Goal: Information Seeking & Learning: Learn about a topic

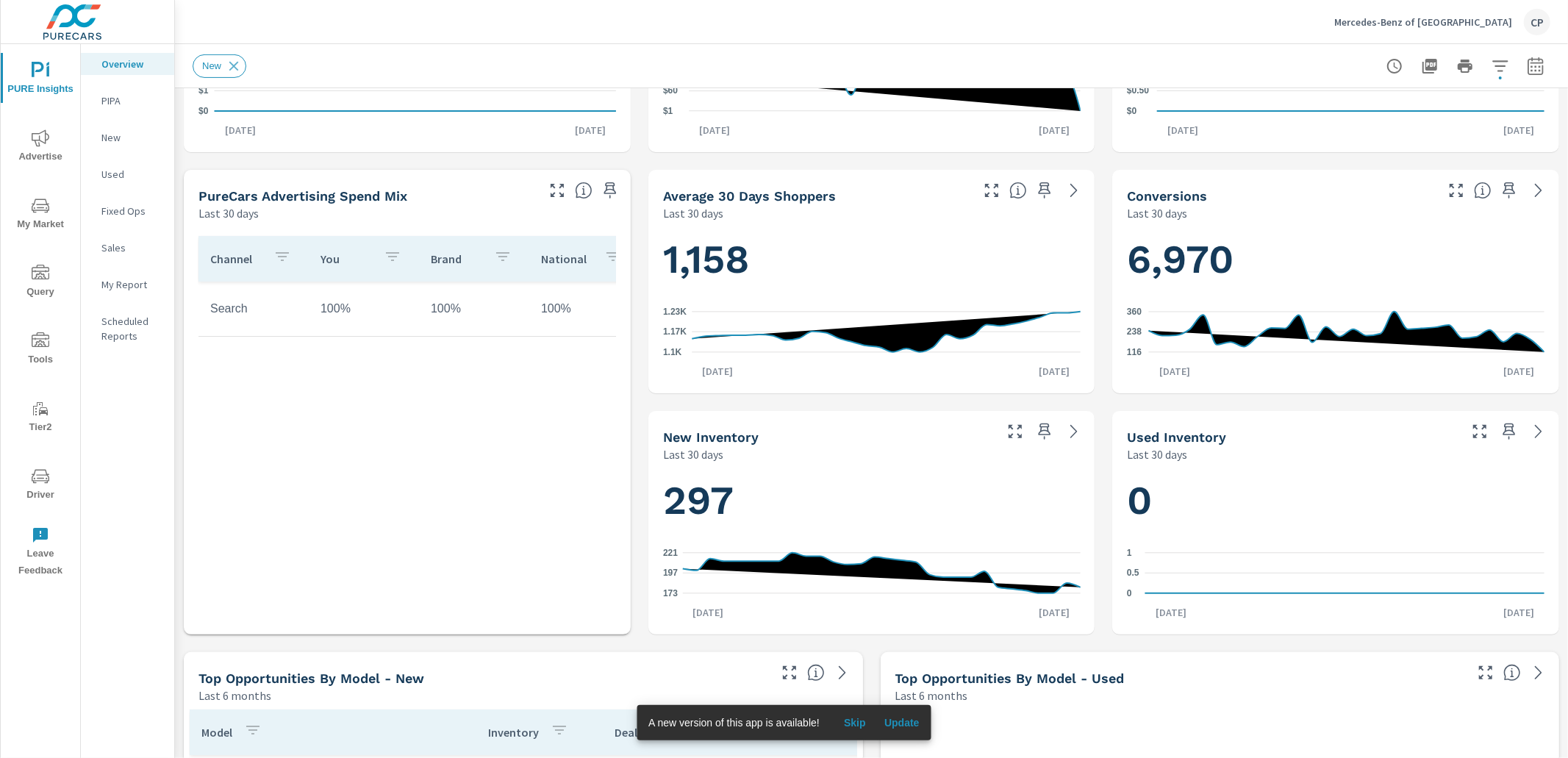
scroll to position [413, 0]
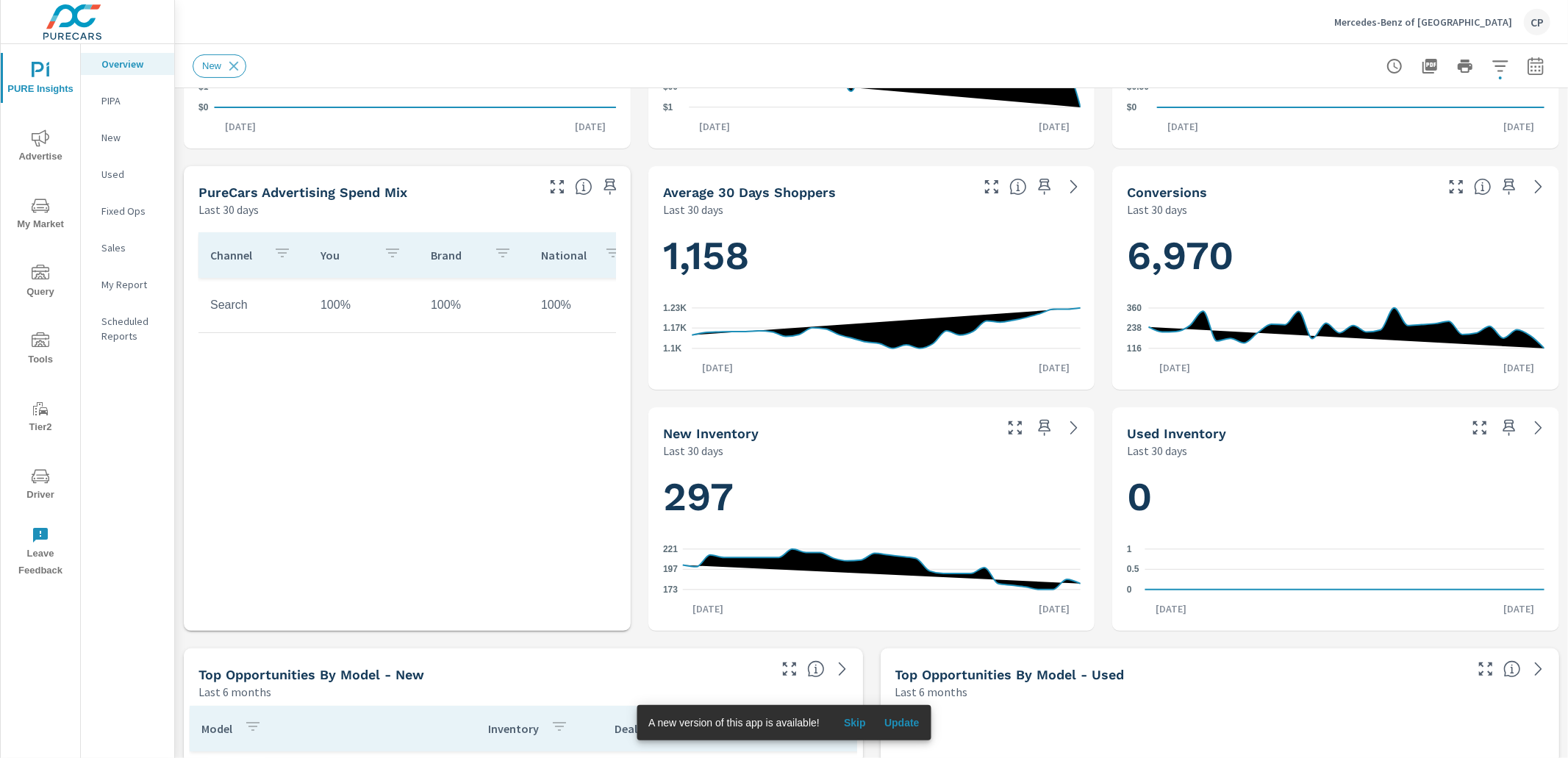
click at [50, 150] on span "Advertise" at bounding box center [41, 147] width 71 height 36
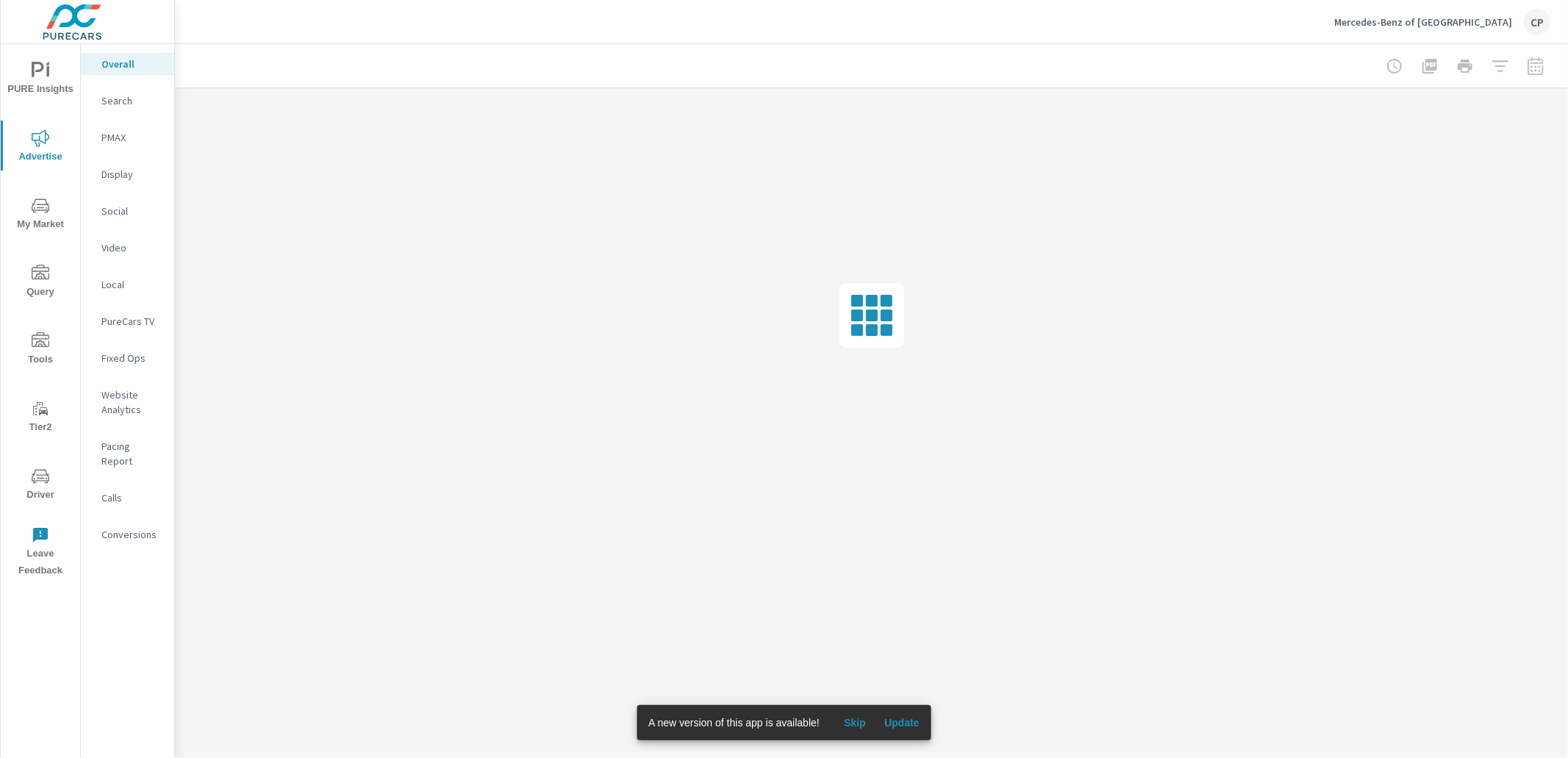
click at [129, 109] on div "Search" at bounding box center [128, 100] width 93 height 22
click at [131, 137] on p "PMAX" at bounding box center [132, 138] width 61 height 15
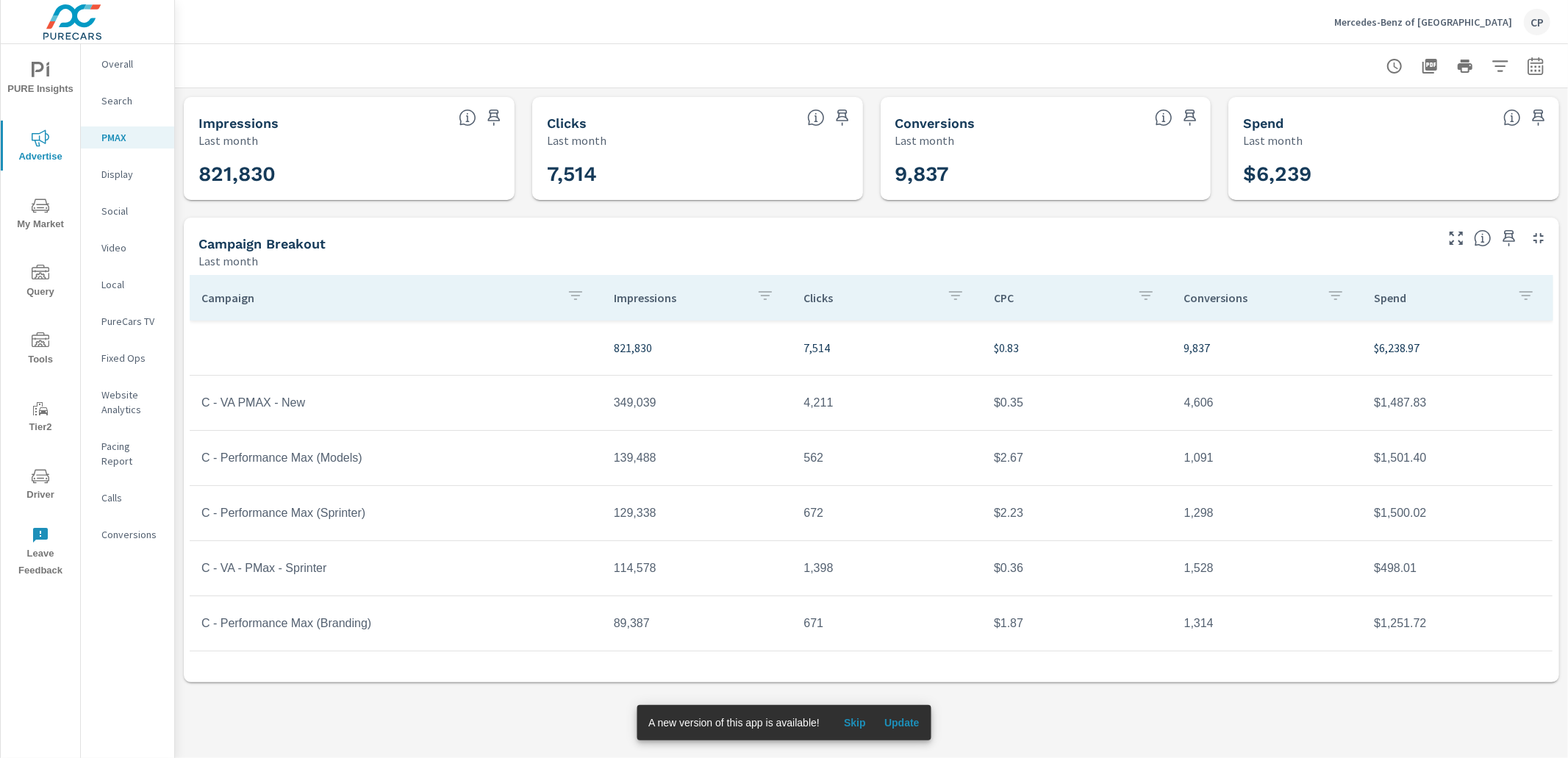
click at [140, 101] on p "Search" at bounding box center [132, 101] width 61 height 15
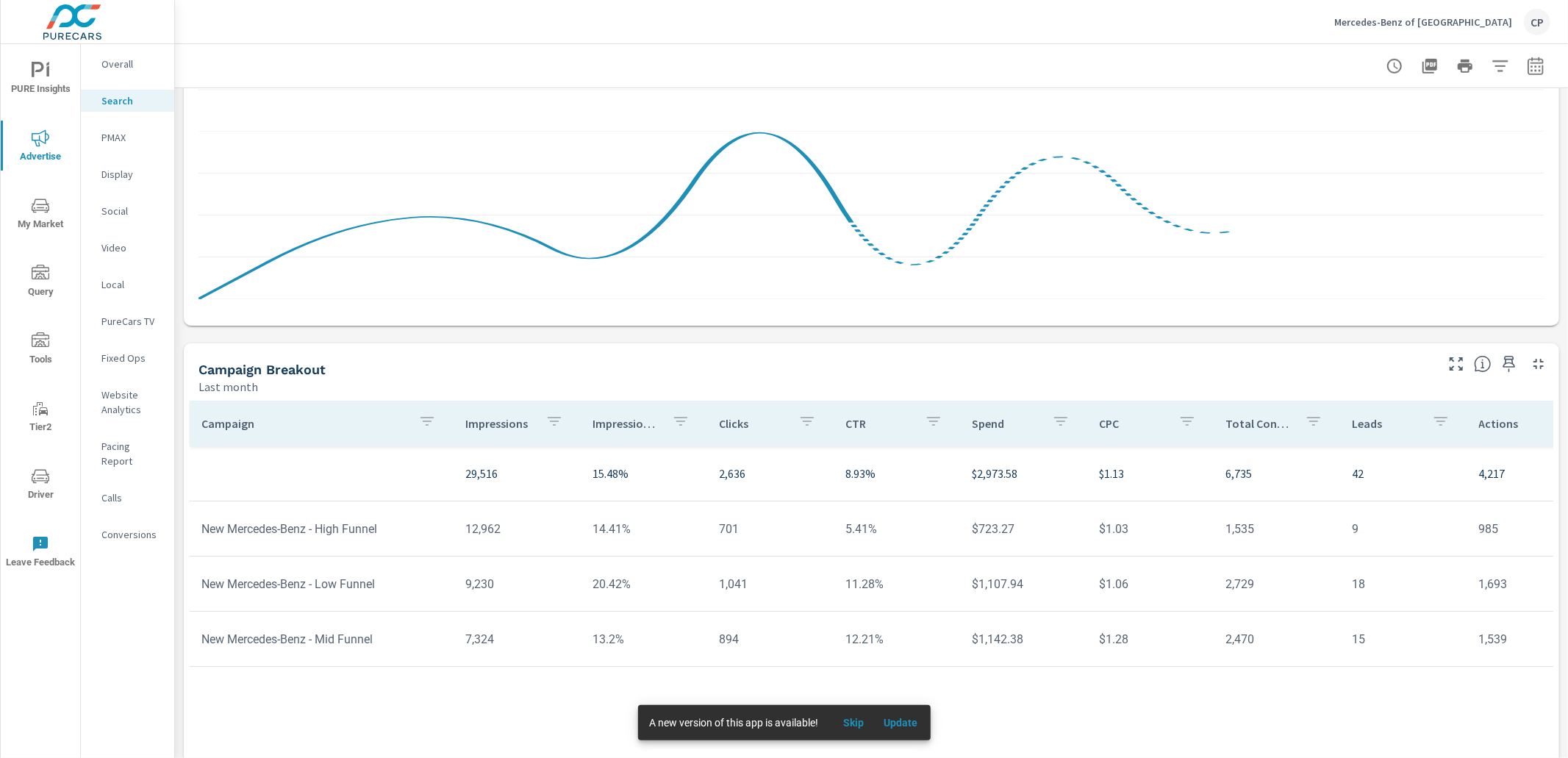
scroll to position [898, 0]
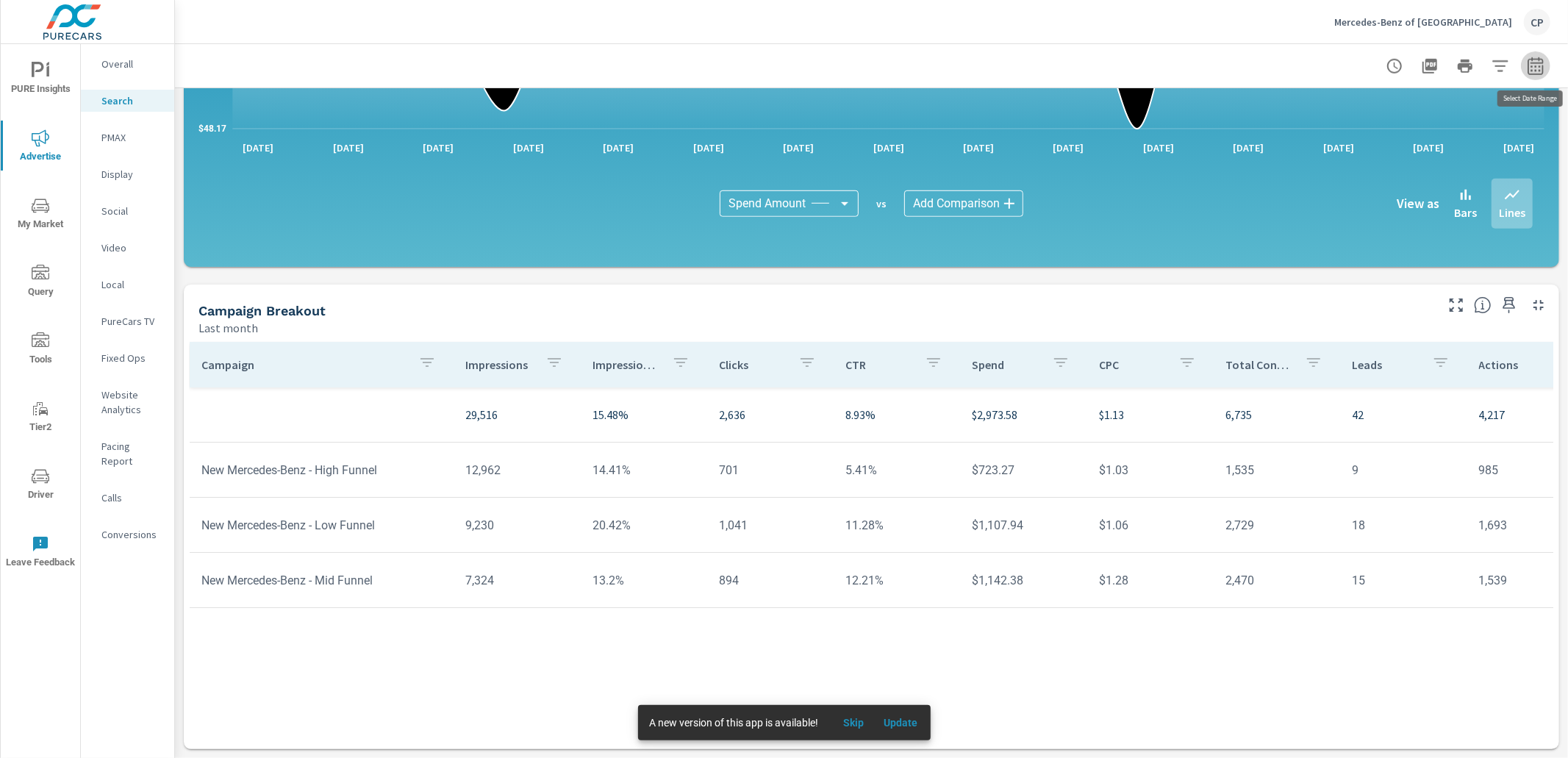
click at [1530, 63] on icon "button" at bounding box center [1536, 65] width 16 height 17
select select "Last month"
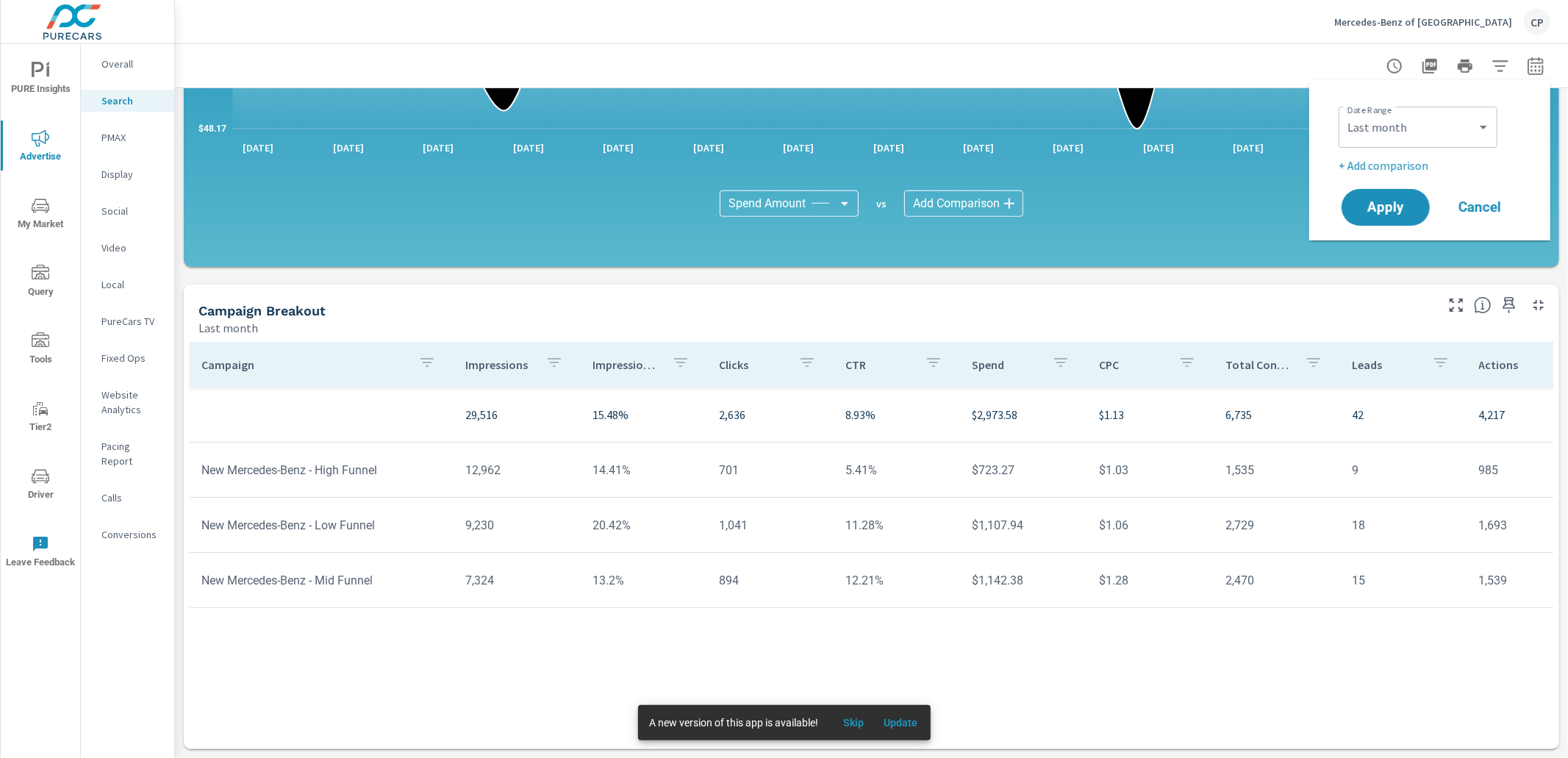
click at [1400, 165] on p "+ Add comparison" at bounding box center [1433, 165] width 188 height 17
select select "Previous period"
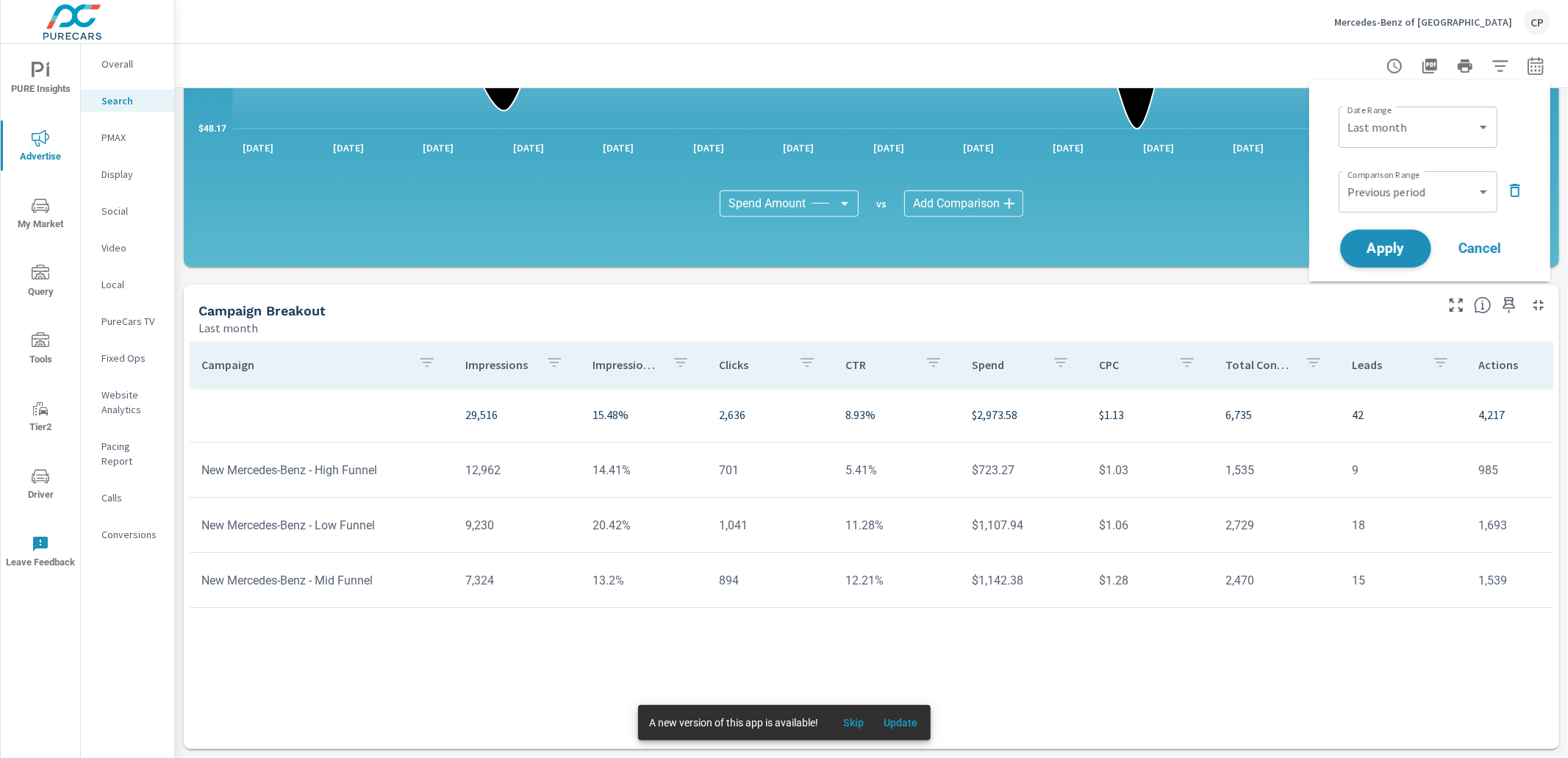
click at [1377, 234] on button "Apply" at bounding box center [1385, 248] width 91 height 38
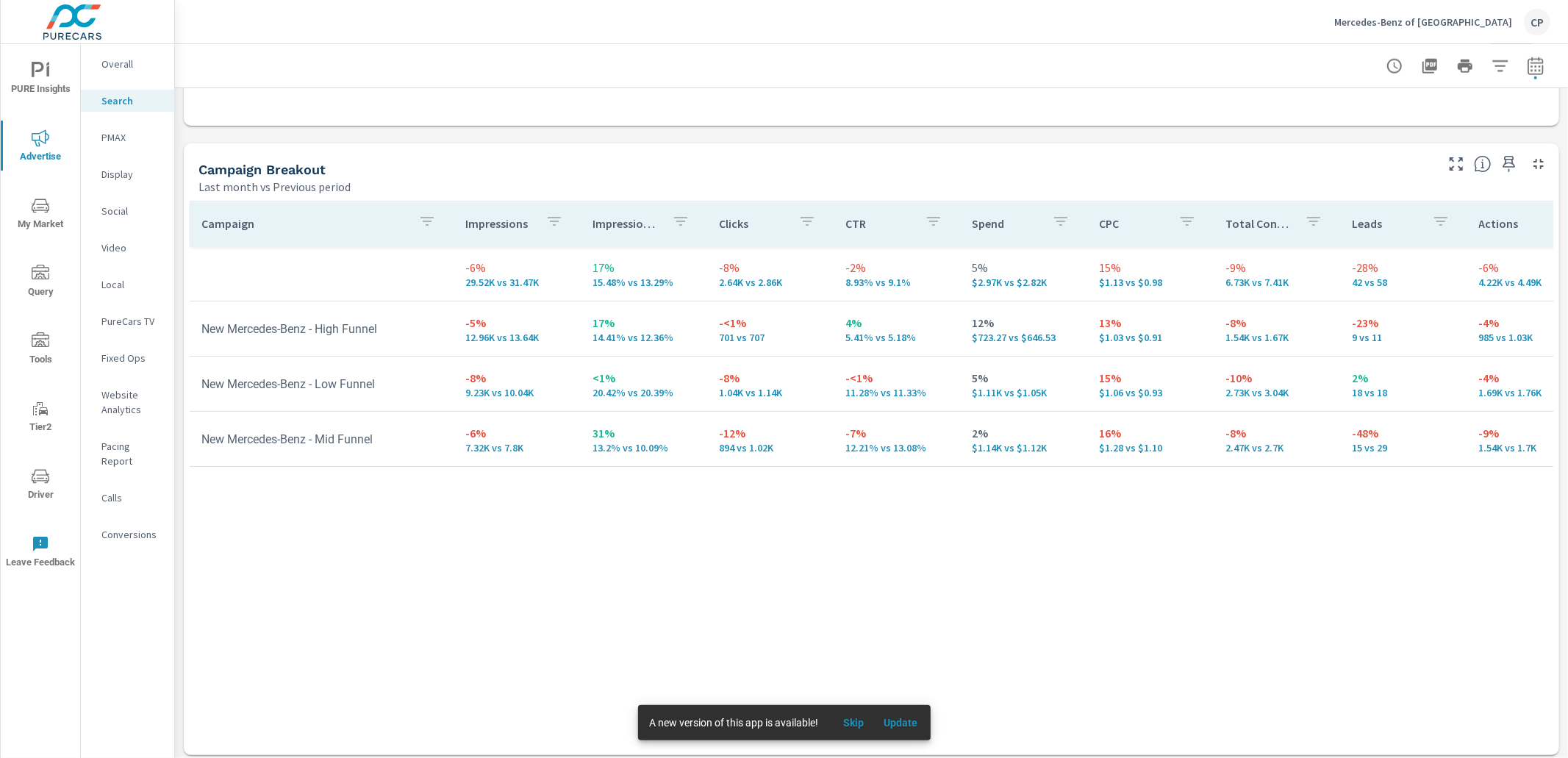
scroll to position [1375, 0]
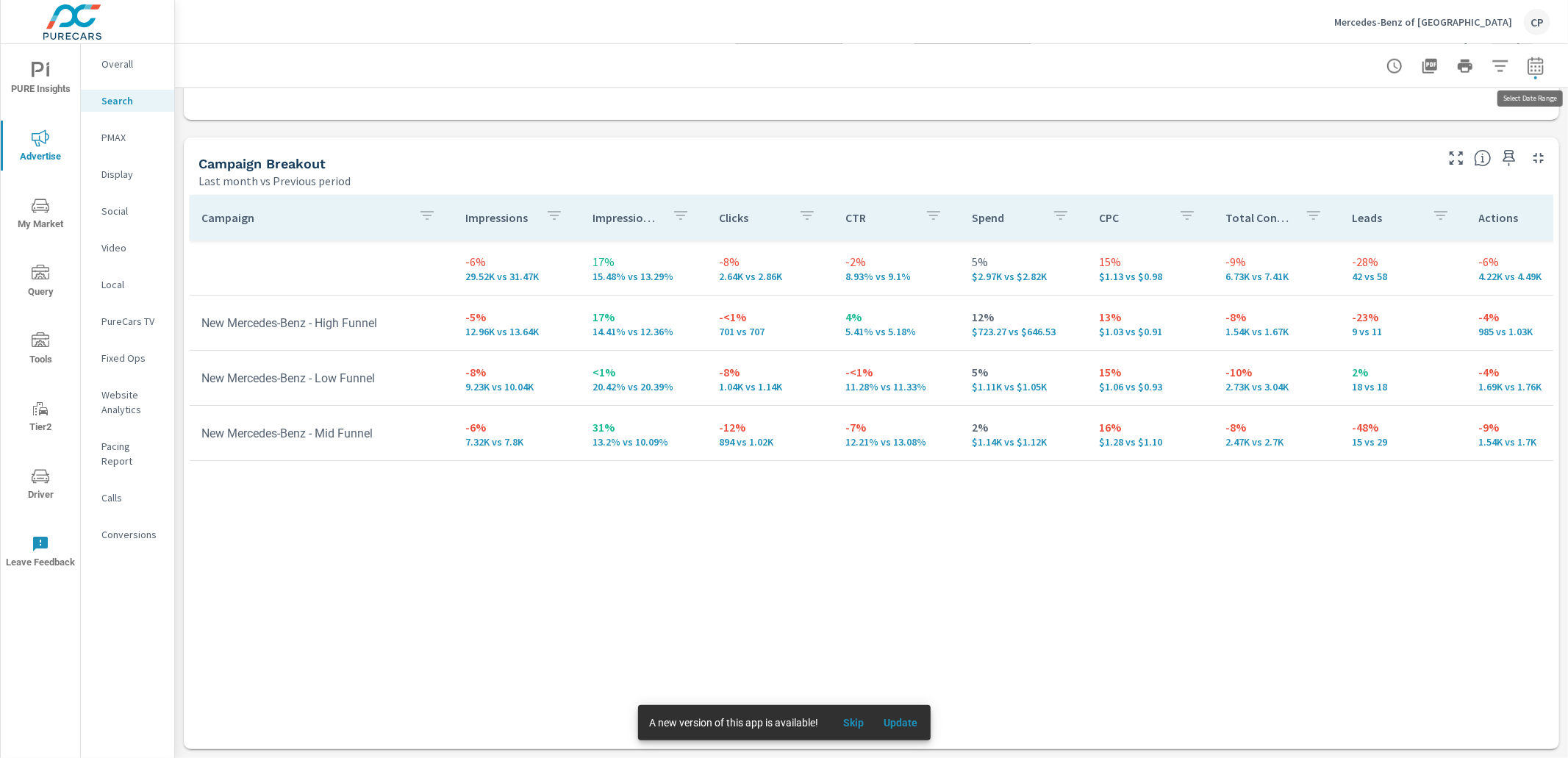
click at [1538, 65] on icon "button" at bounding box center [1536, 65] width 17 height 17
select select "Last month"
select select "Previous period"
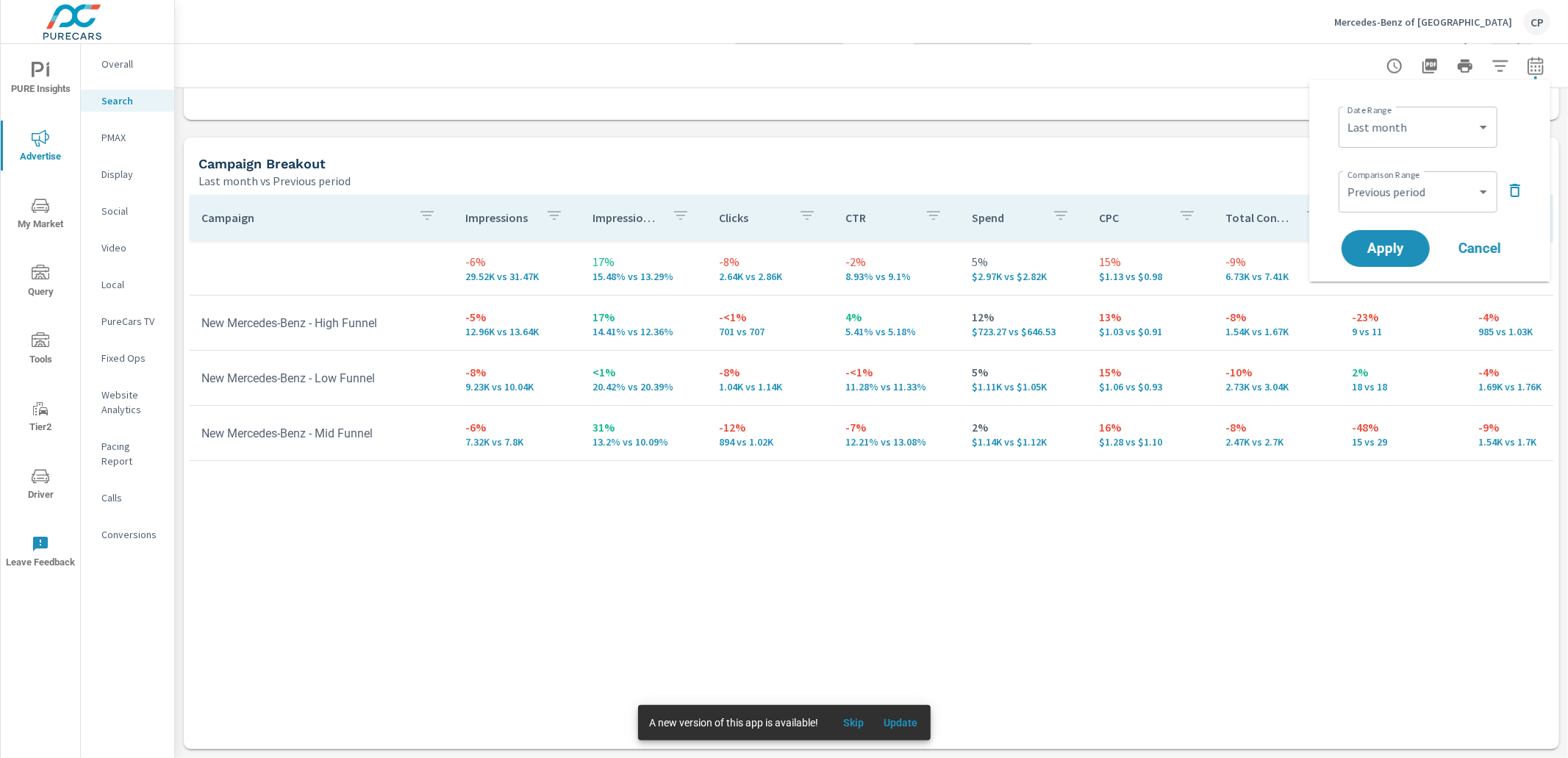
click at [1515, 191] on icon "button" at bounding box center [1515, 190] width 17 height 17
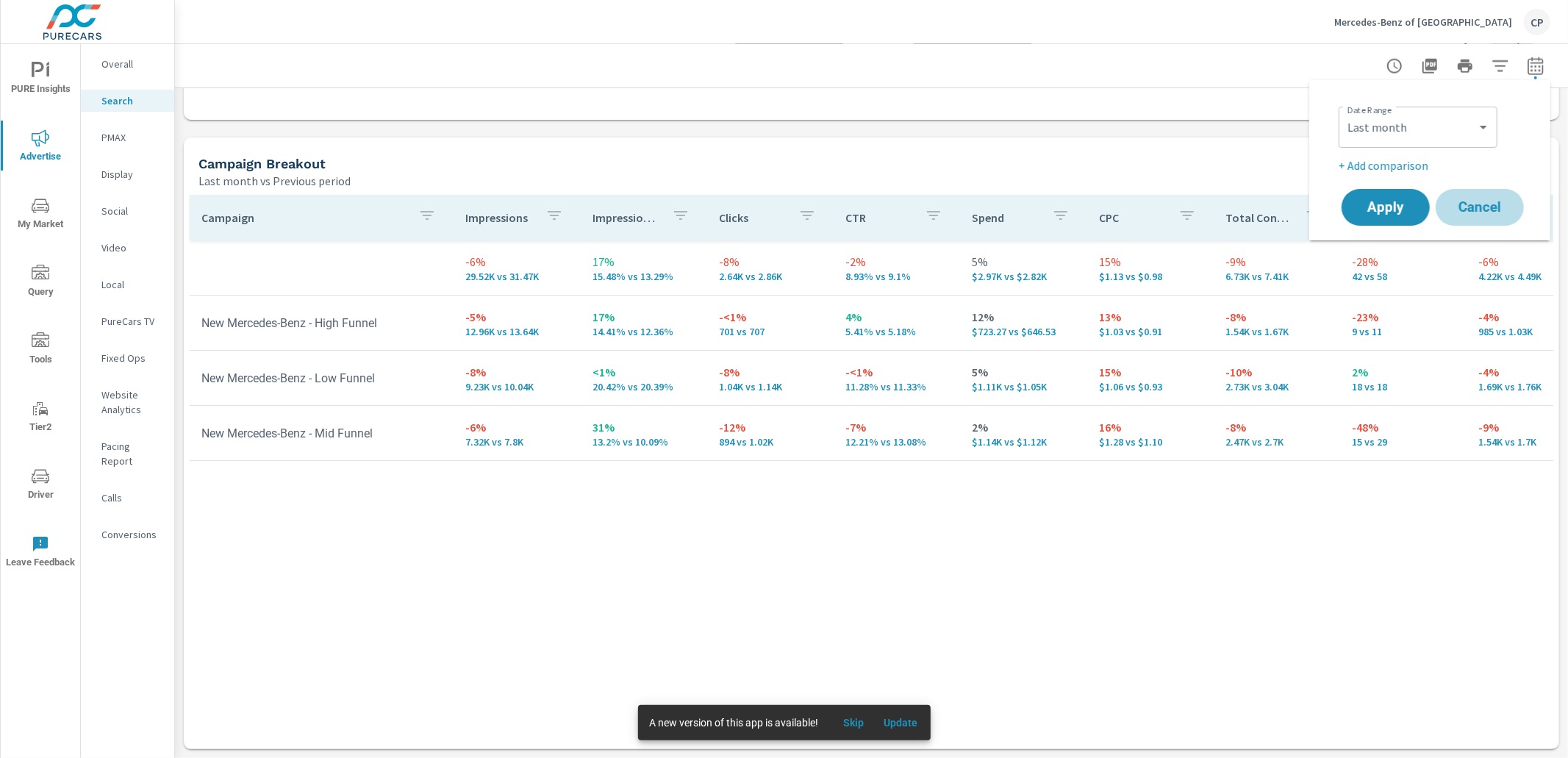
click at [1492, 201] on span "Cancel" at bounding box center [1480, 208] width 59 height 14
click at [127, 121] on nav "Overall Search PMAX Display Social Video Local PureCars TV Fixed Ops Website An…" at bounding box center [128, 305] width 93 height 522
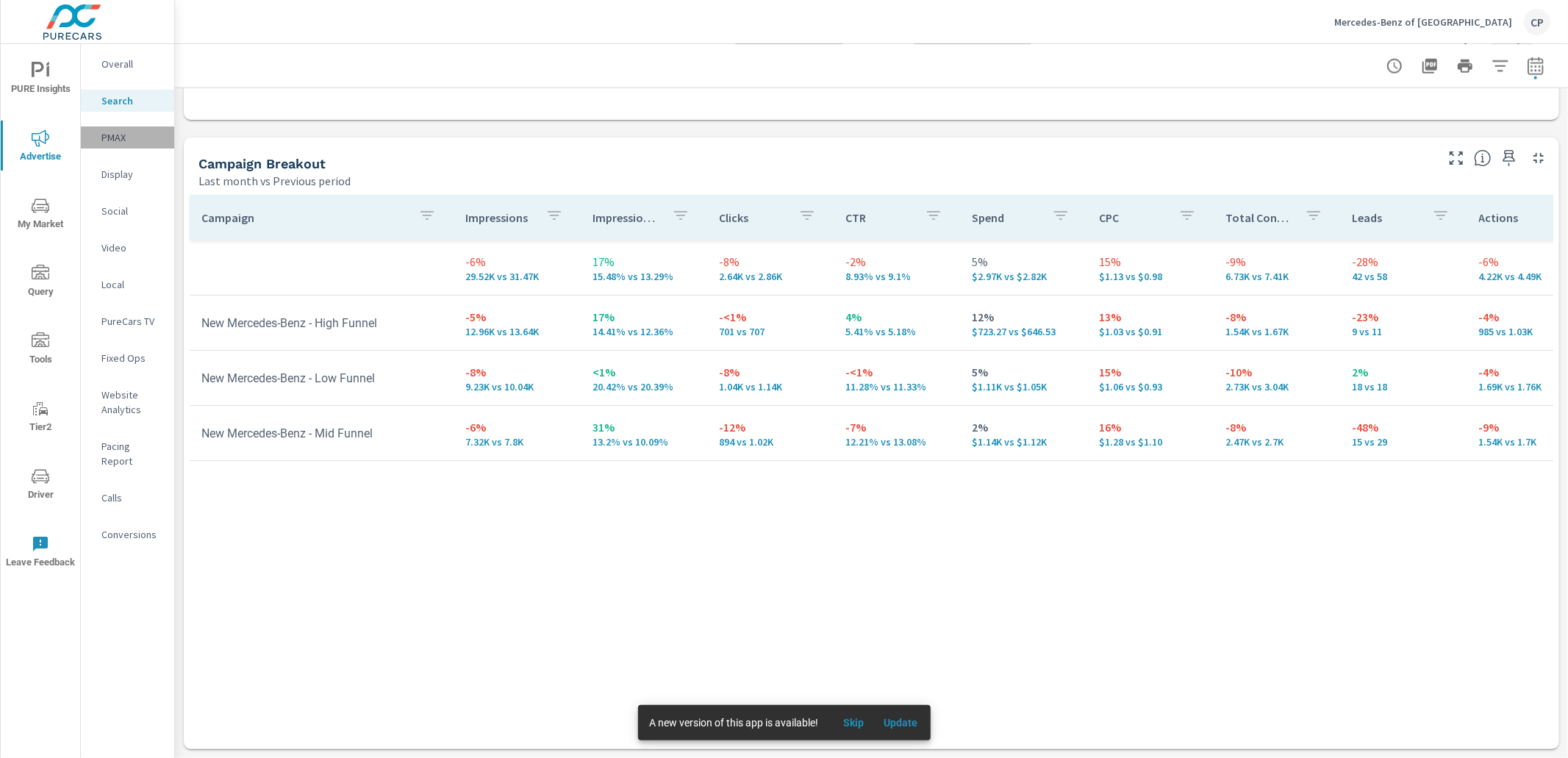
click at [120, 129] on div "PMAX" at bounding box center [128, 137] width 93 height 22
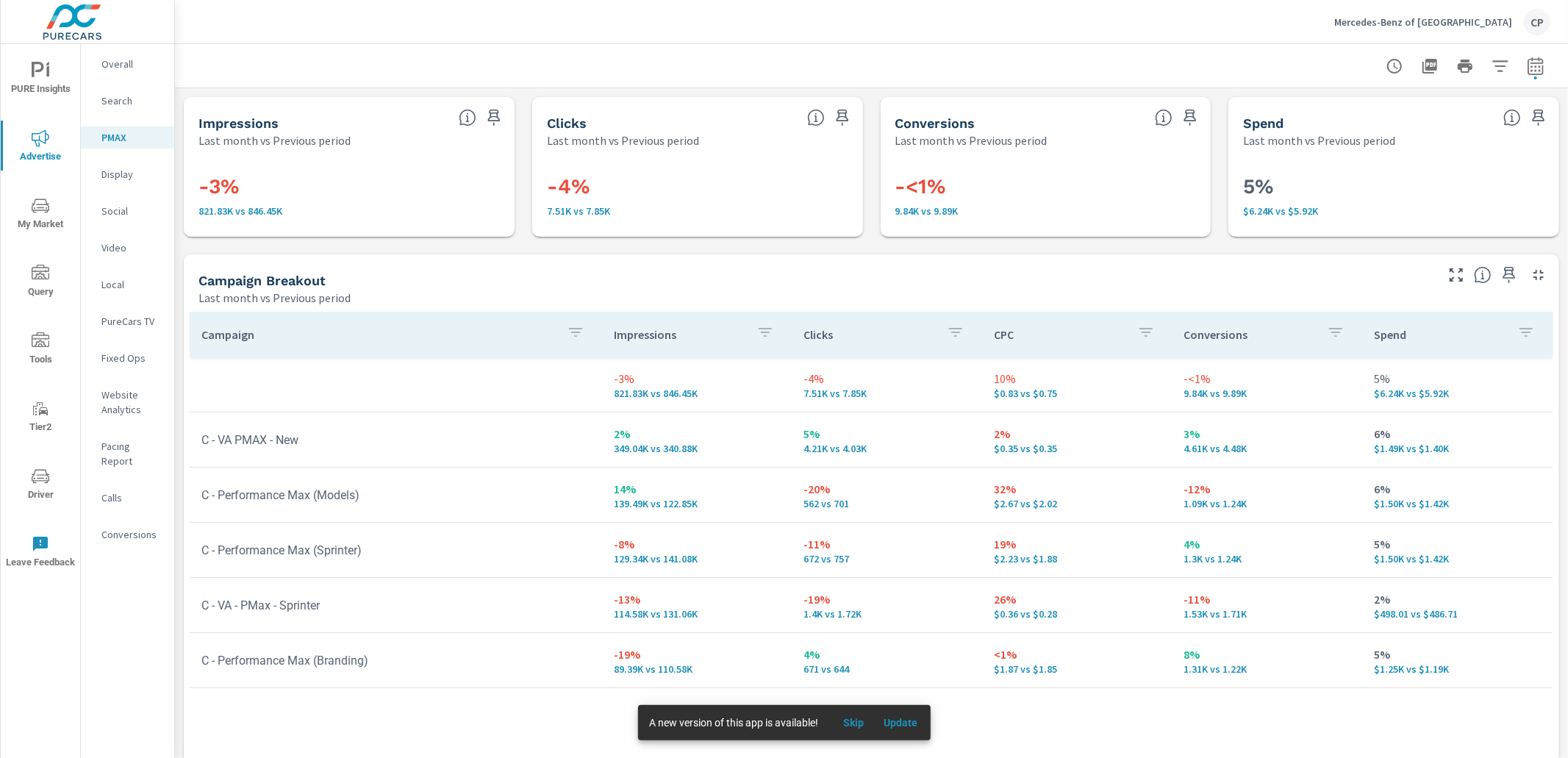
click at [118, 108] on div "Search" at bounding box center [128, 100] width 93 height 22
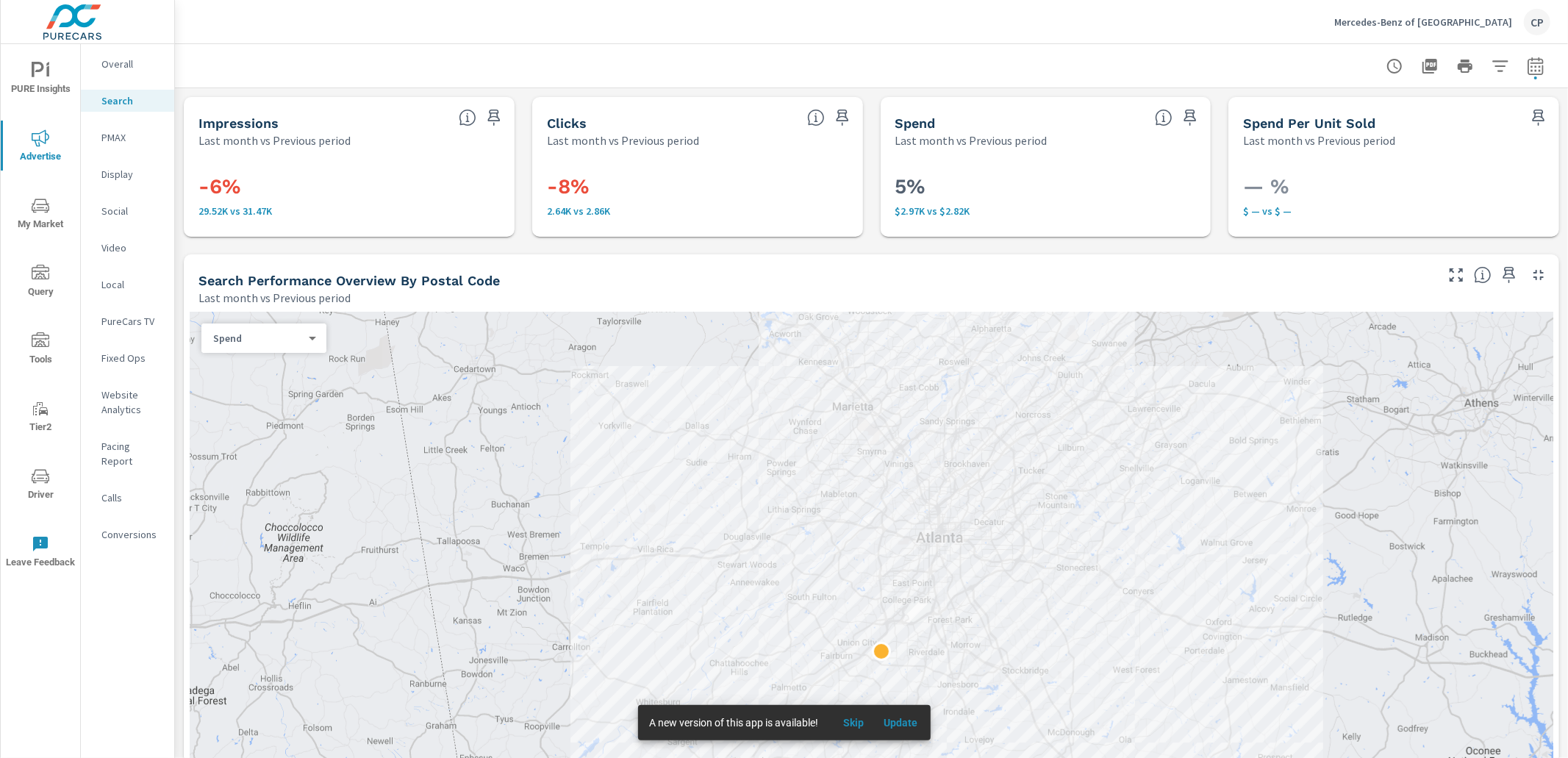
click at [120, 217] on p "Social" at bounding box center [132, 211] width 61 height 15
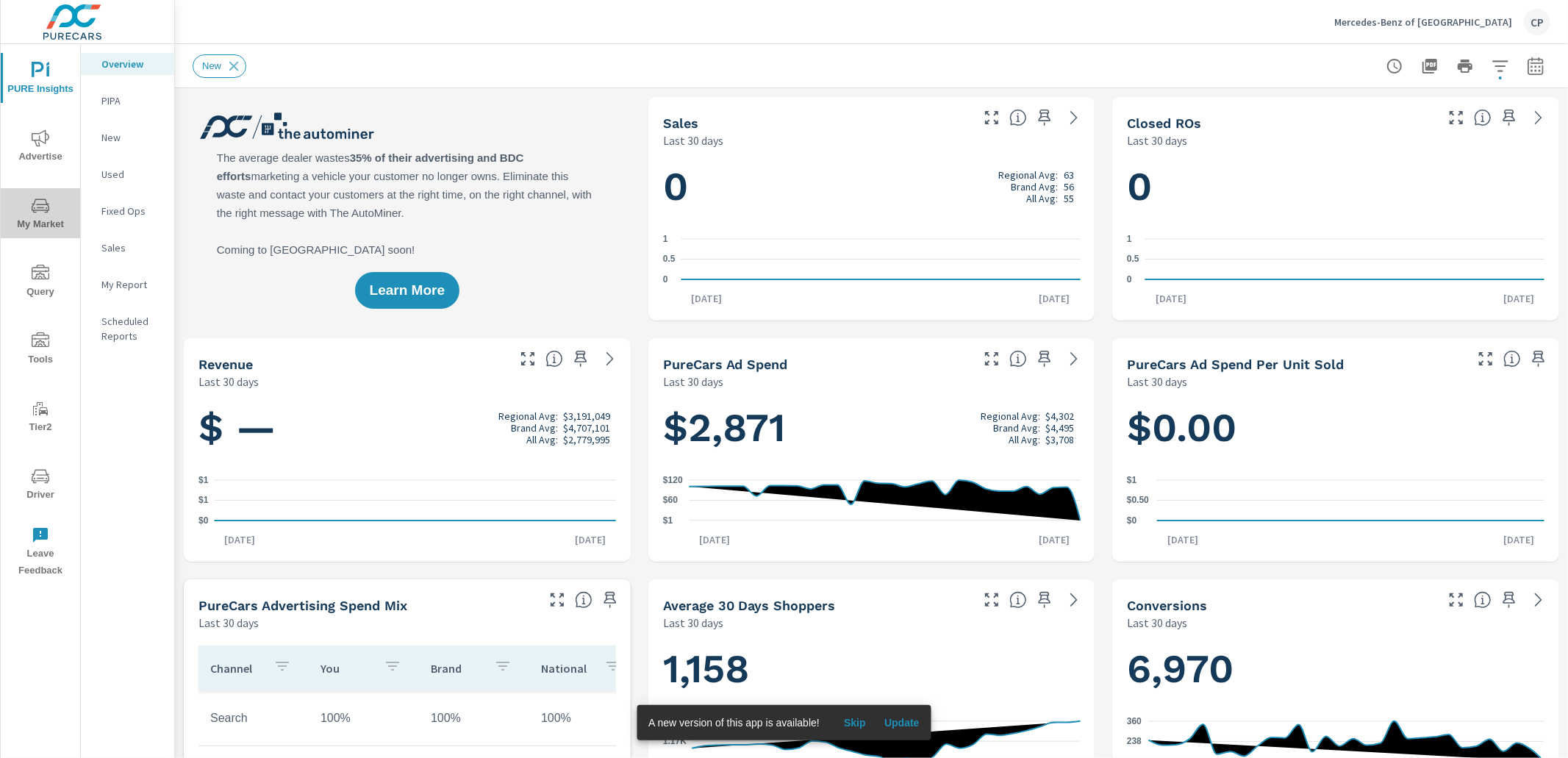
click at [42, 217] on span "My Market" at bounding box center [41, 215] width 71 height 36
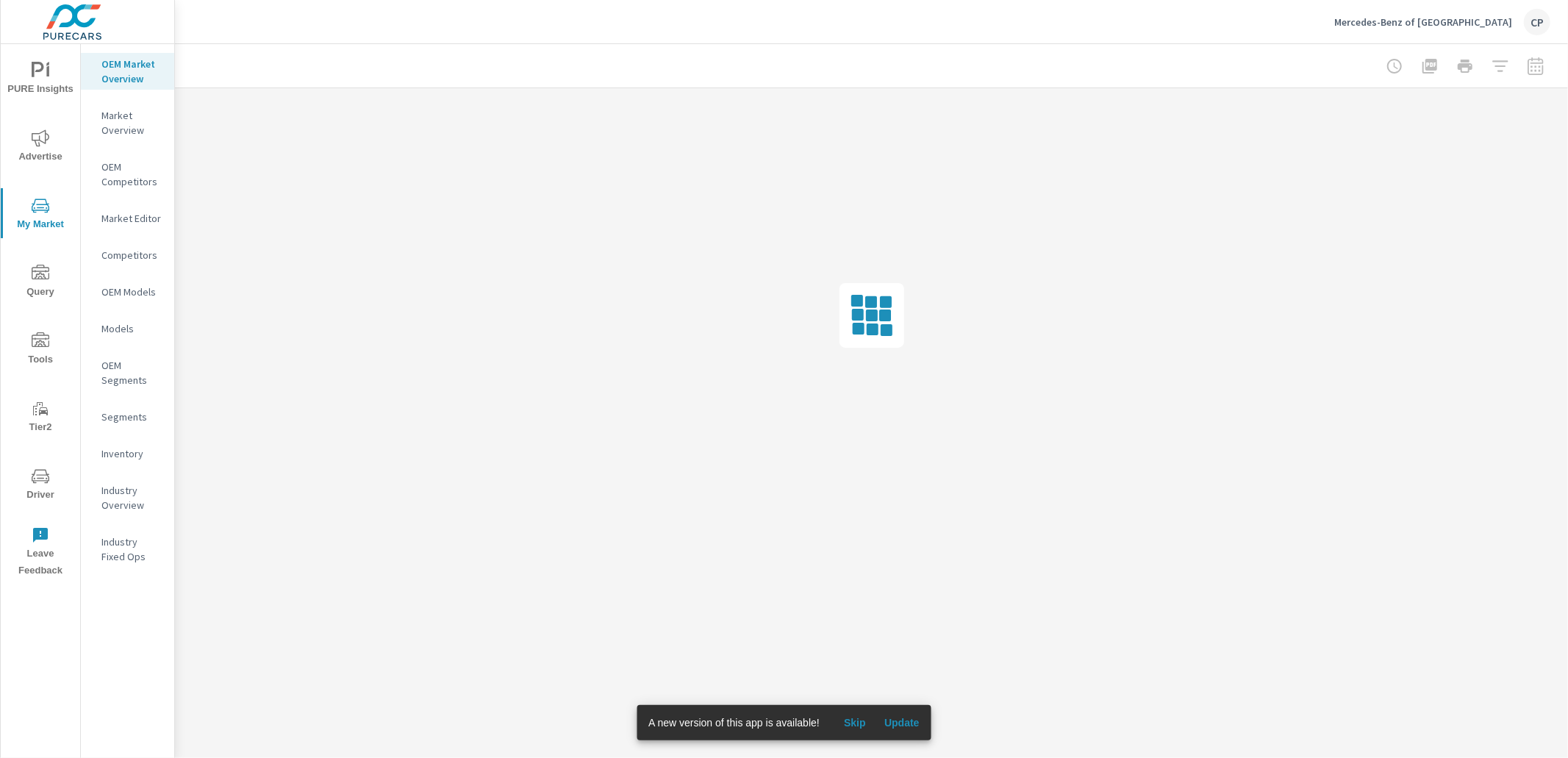
click at [117, 77] on p "OEM Market Overview" at bounding box center [132, 71] width 61 height 29
click at [118, 112] on p "Market Overview" at bounding box center [132, 123] width 61 height 29
click at [149, 69] on p "OEM Market Overview" at bounding box center [132, 71] width 61 height 29
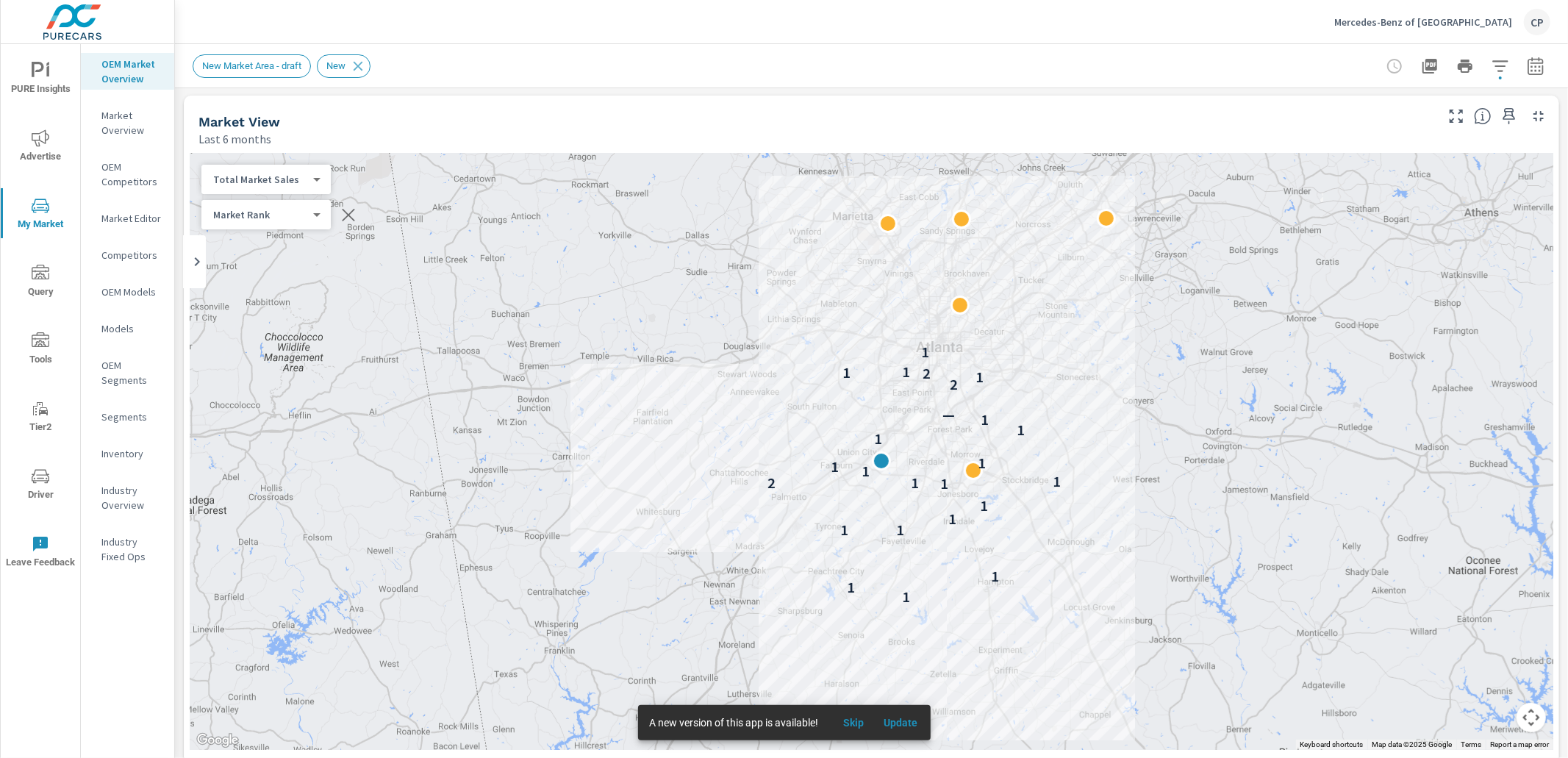
scroll to position [55, 0]
